Goal: Task Accomplishment & Management: Use online tool/utility

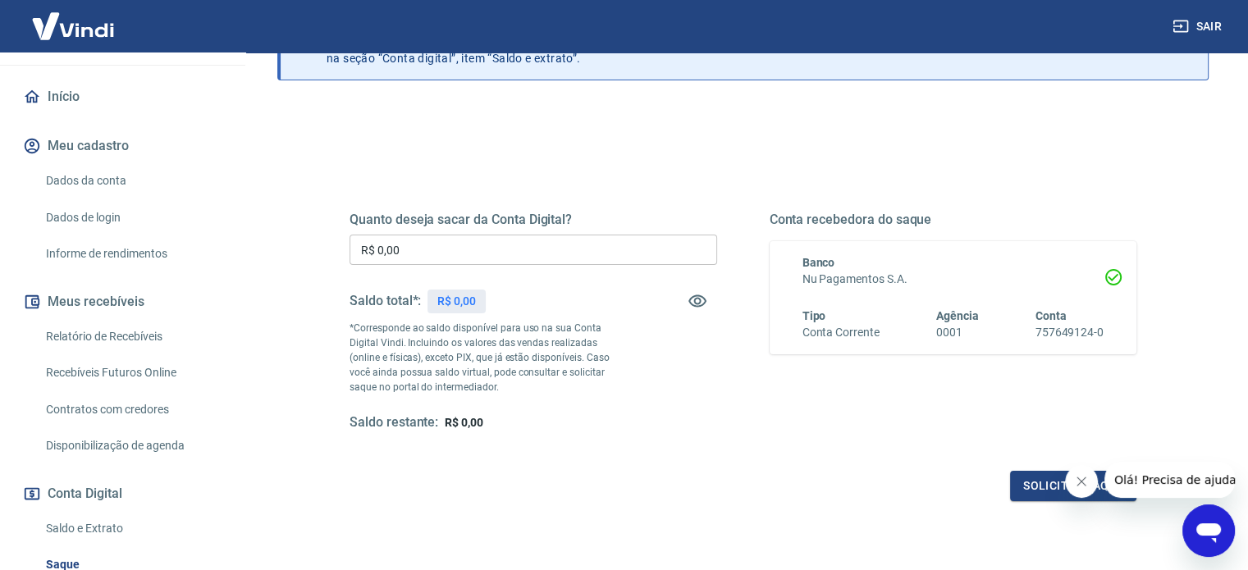
scroll to position [144, 0]
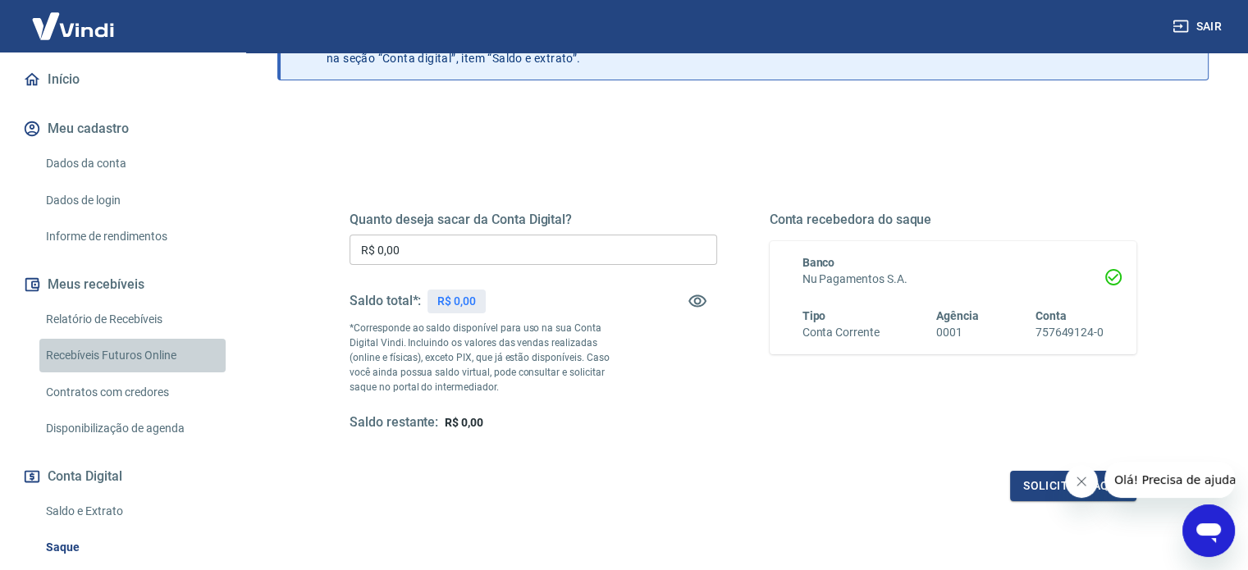
click at [164, 367] on link "Recebíveis Futuros Online" at bounding box center [132, 356] width 186 height 34
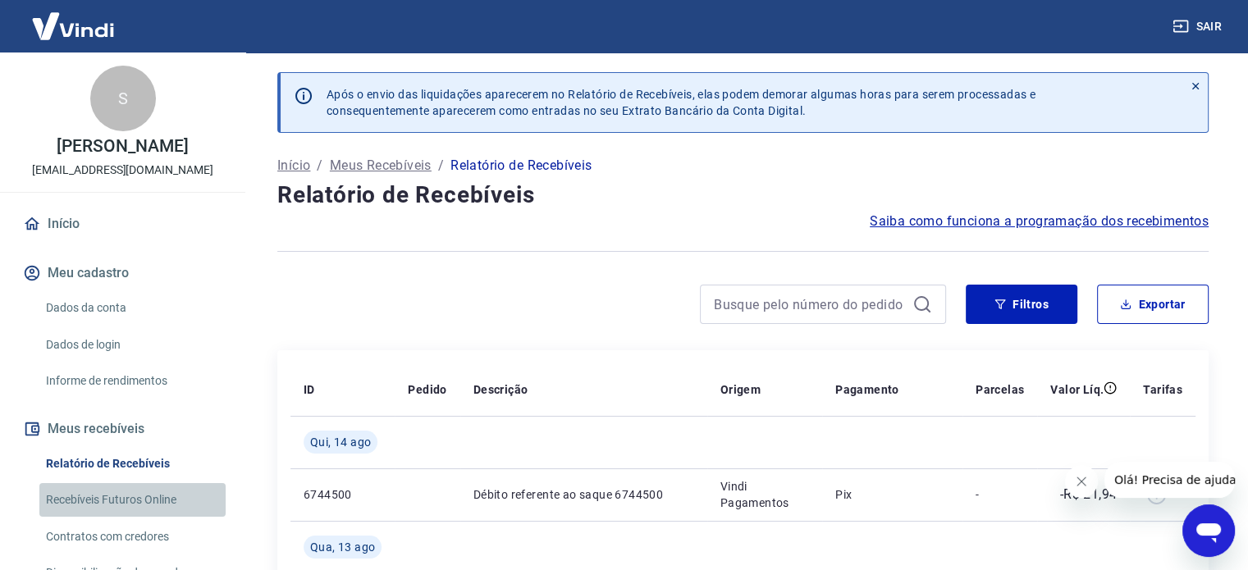
click at [175, 506] on link "Recebíveis Futuros Online" at bounding box center [132, 500] width 186 height 34
